Goal: Task Accomplishment & Management: Use online tool/utility

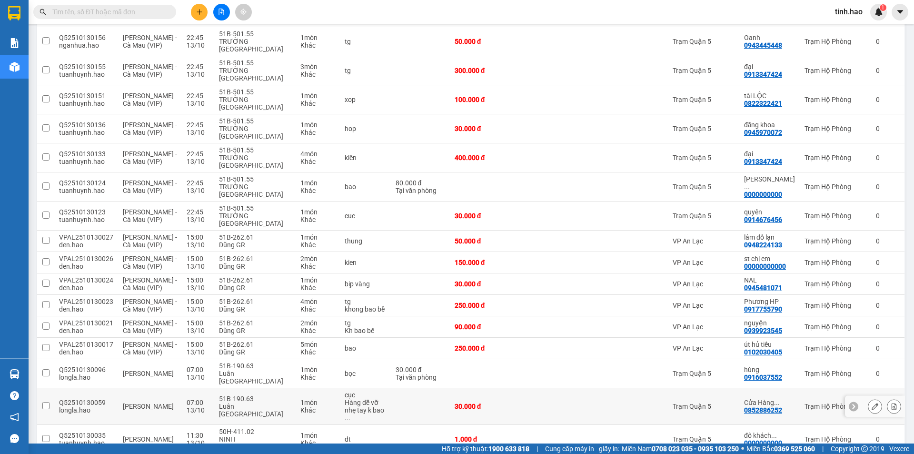
scroll to position [320, 0]
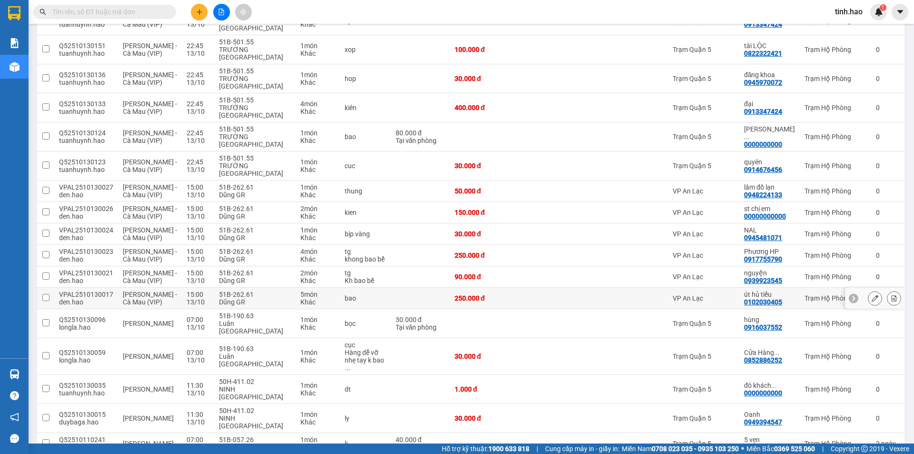
click at [592, 288] on td at bounding box center [597, 298] width 59 height 21
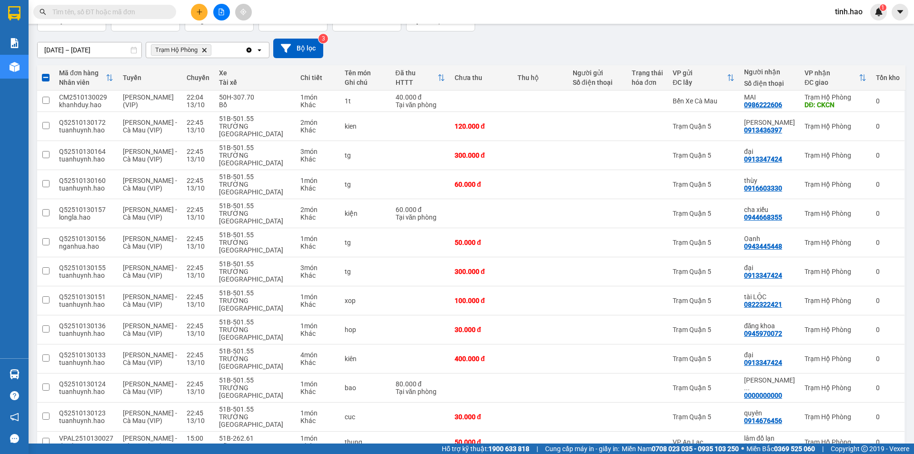
scroll to position [0, 0]
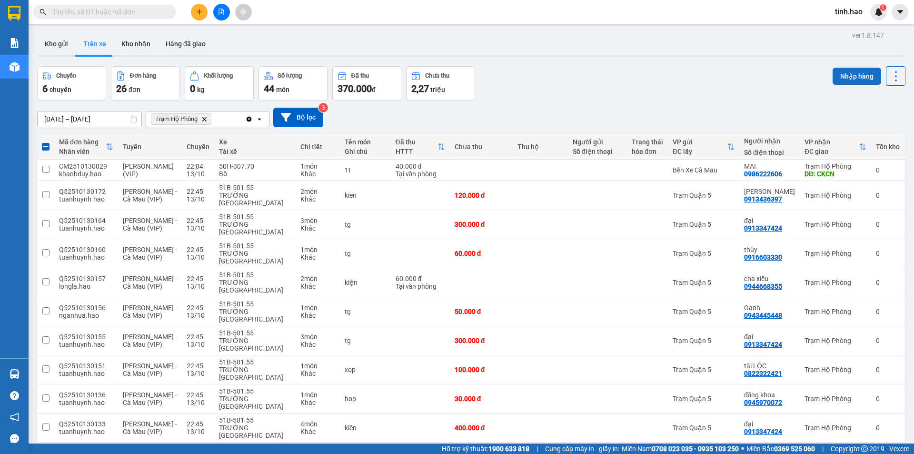
click at [838, 77] on button "Nhập hàng" at bounding box center [857, 76] width 49 height 17
checkbox input "false"
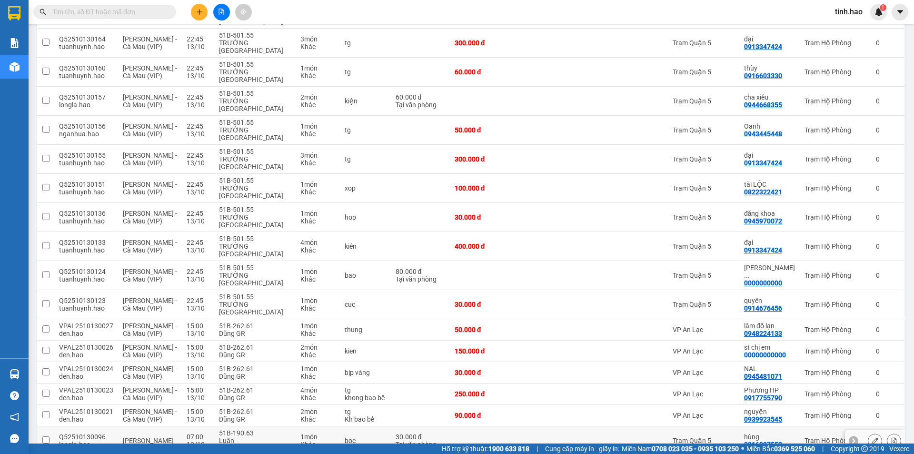
scroll to position [286, 0]
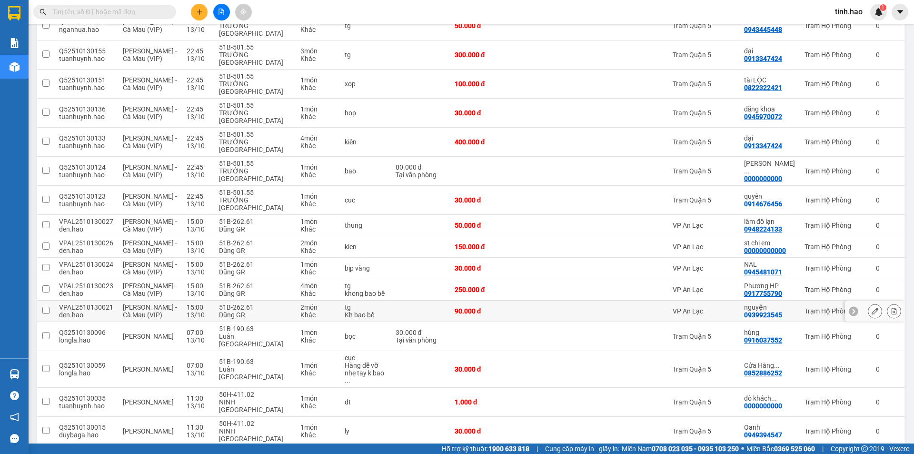
click at [674, 300] on td "VP An Lạc" at bounding box center [703, 310] width 71 height 21
checkbox input "true"
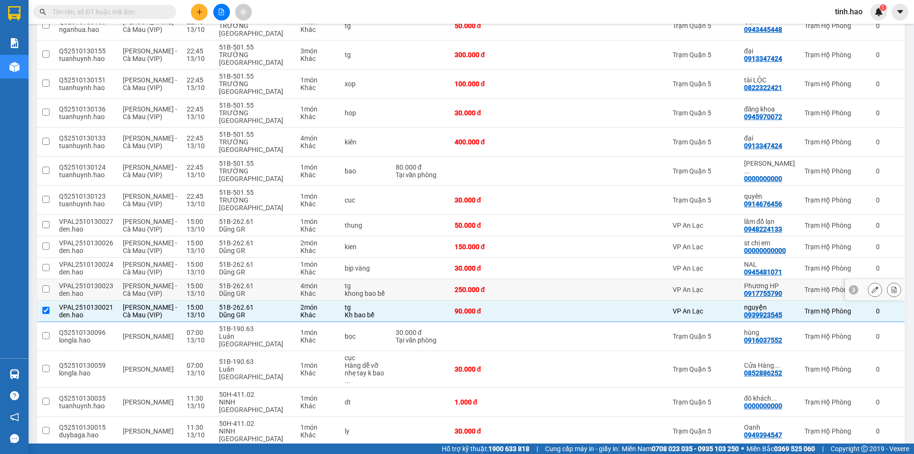
click at [591, 286] on div at bounding box center [598, 290] width 50 height 8
checkbox input "true"
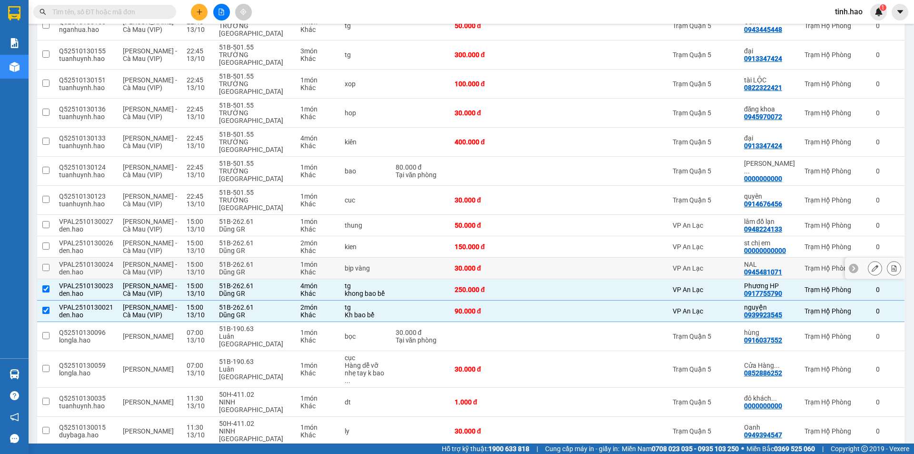
click at [607, 264] on div at bounding box center [598, 268] width 50 height 8
checkbox input "true"
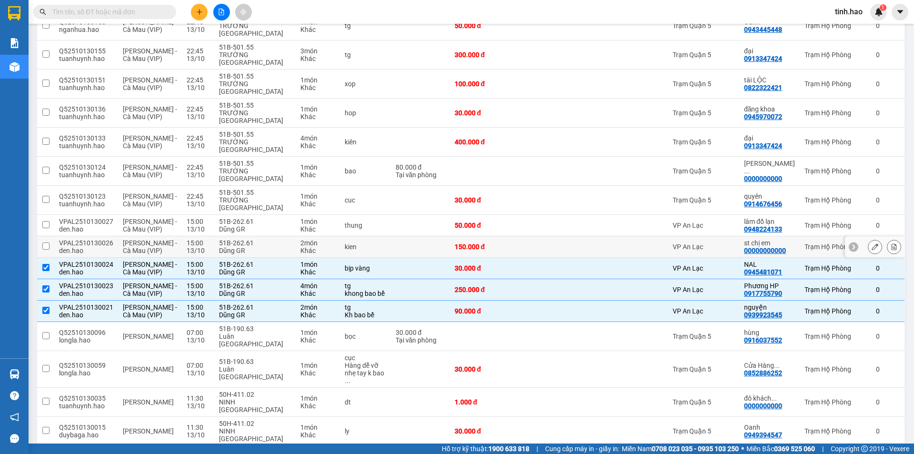
click at [649, 236] on td at bounding box center [647, 246] width 41 height 21
checkbox input "true"
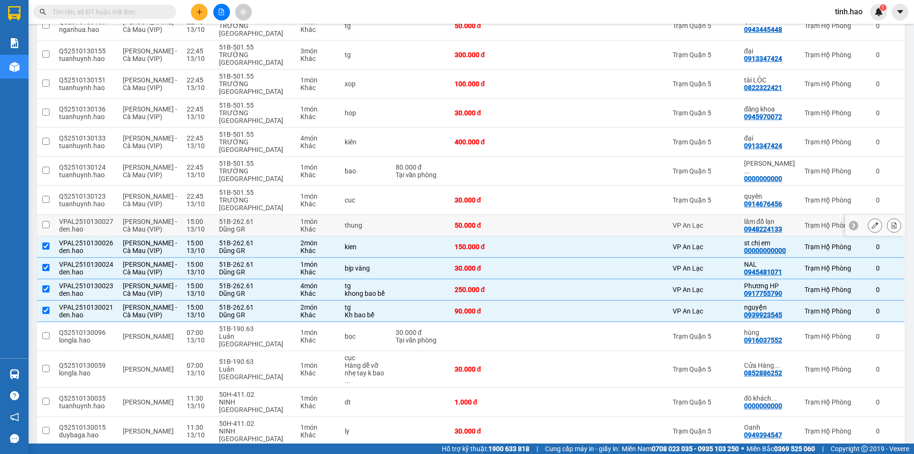
click at [607, 215] on td at bounding box center [597, 225] width 59 height 21
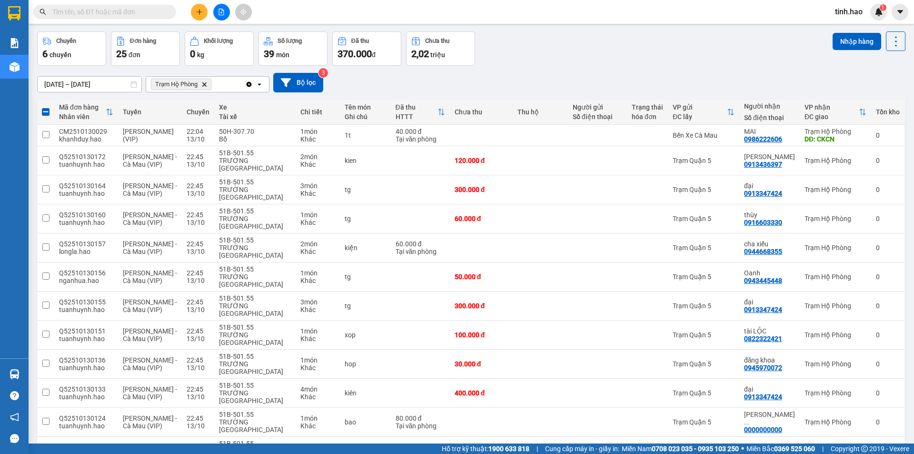
scroll to position [0, 0]
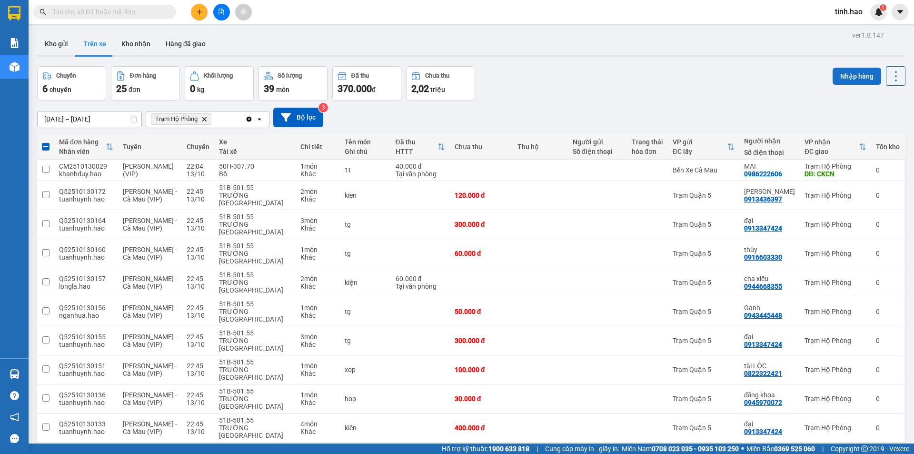
click at [842, 72] on button "Nhập hàng" at bounding box center [857, 76] width 49 height 17
checkbox input "false"
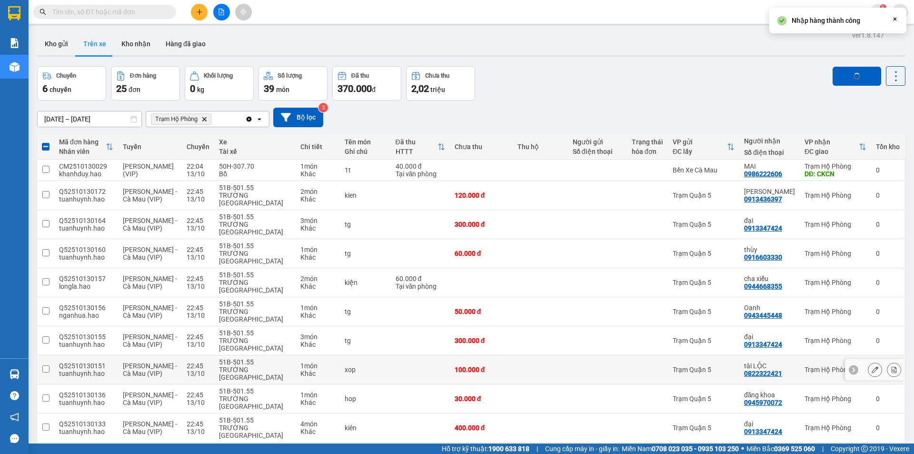
checkbox input "false"
